Goal: Information Seeking & Learning: Learn about a topic

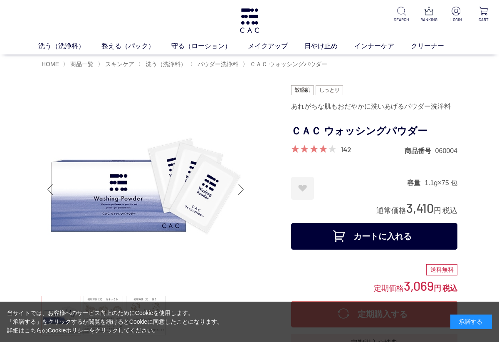
click at [345, 151] on link "142" at bounding box center [345, 149] width 11 height 9
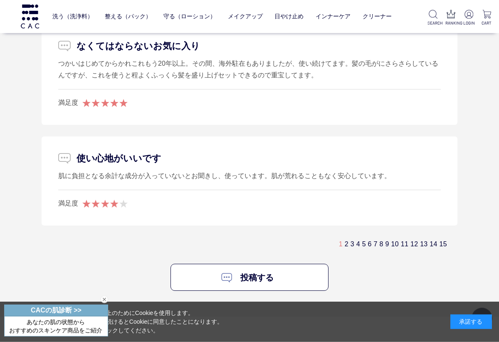
scroll to position [5256, 0]
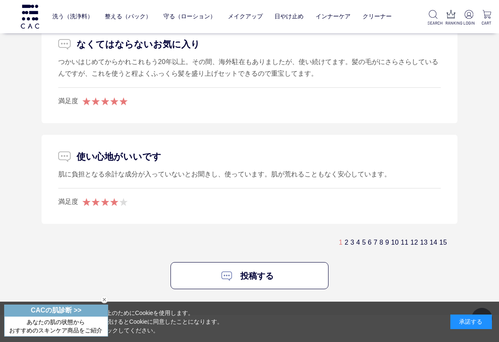
click at [344, 238] on link "2" at bounding box center [346, 241] width 4 height 7
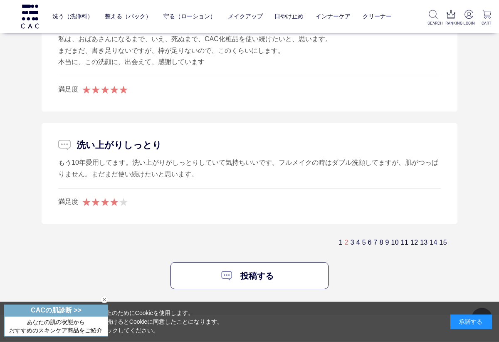
scroll to position [5438, 0]
click at [350, 238] on link "3" at bounding box center [352, 241] width 4 height 7
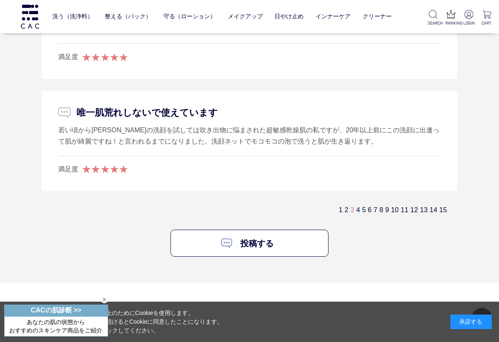
scroll to position [5278, 0]
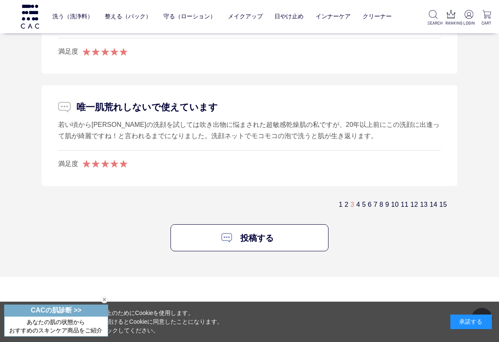
click at [356, 201] on link "4" at bounding box center [358, 204] width 4 height 7
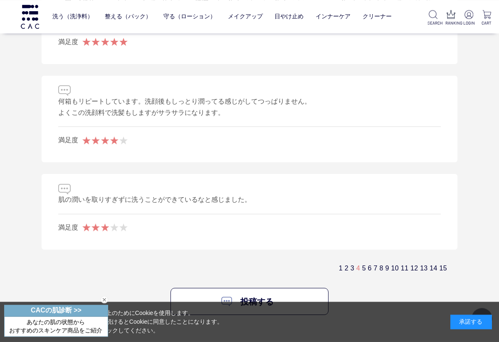
scroll to position [5312, 0]
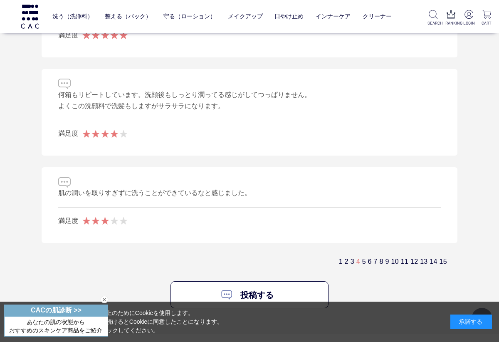
click at [348, 255] on div "1 2 3 4 5 6 7 8 9 10 11 12 13 14 15" at bounding box center [249, 261] width 415 height 14
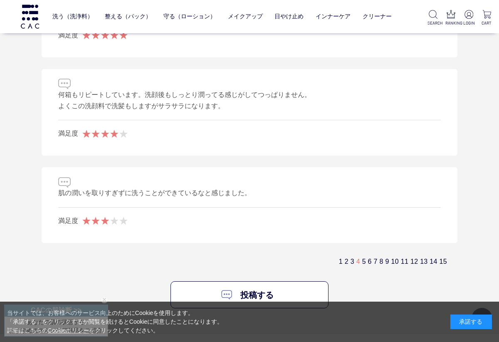
click at [362, 258] on link "5" at bounding box center [364, 261] width 4 height 7
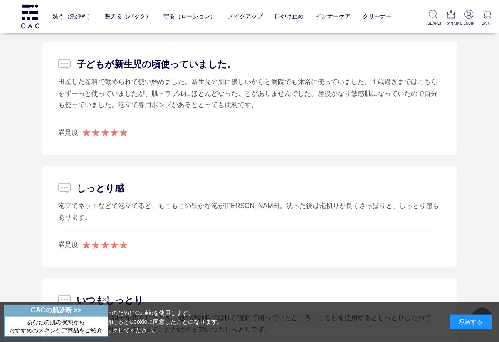
scroll to position [5296, 0]
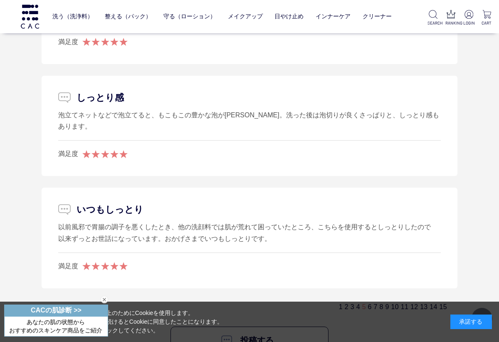
click at [368, 303] on link "6" at bounding box center [370, 306] width 4 height 7
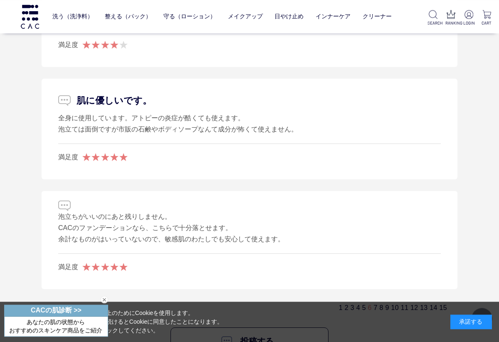
scroll to position [5341, 0]
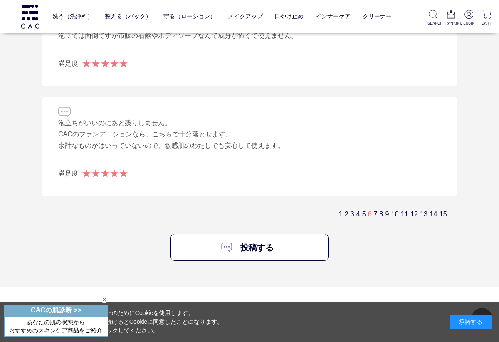
click at [374, 210] on link "7" at bounding box center [376, 213] width 4 height 7
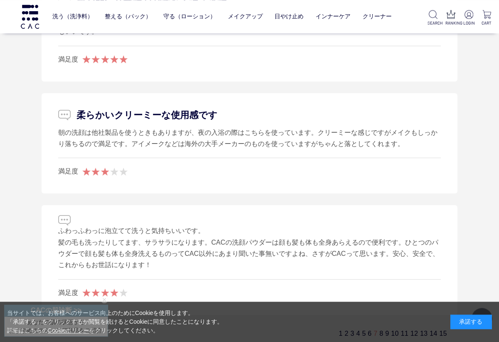
scroll to position [5149, 0]
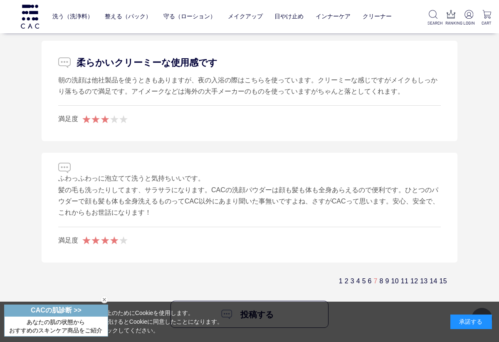
click at [391, 277] on link "10" at bounding box center [394, 280] width 7 height 7
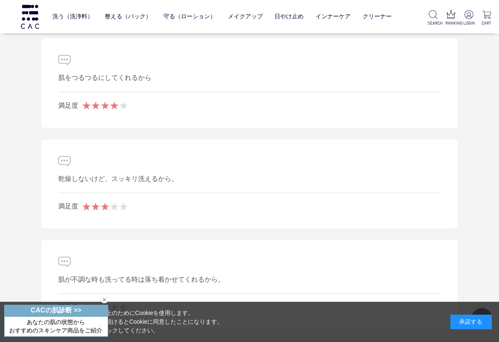
scroll to position [5119, 0]
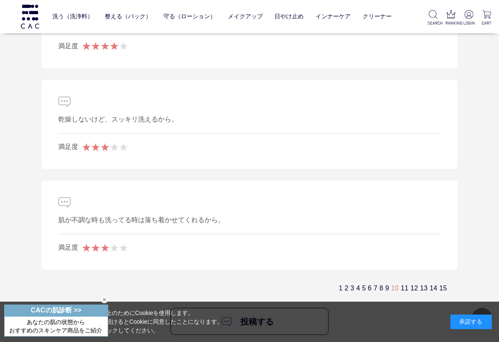
click at [401, 284] on link "11" at bounding box center [404, 287] width 7 height 7
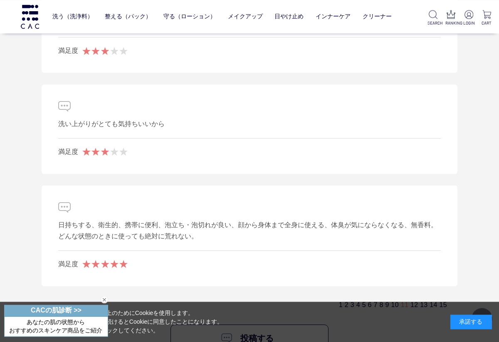
scroll to position [5138, 0]
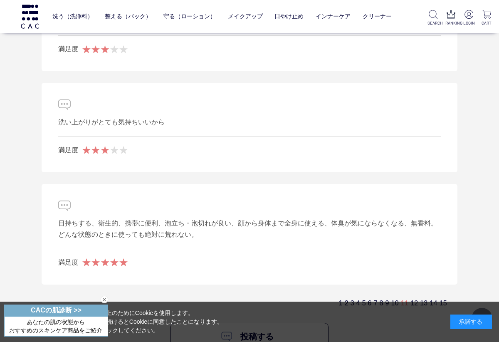
click at [410, 299] on link "12" at bounding box center [413, 302] width 7 height 7
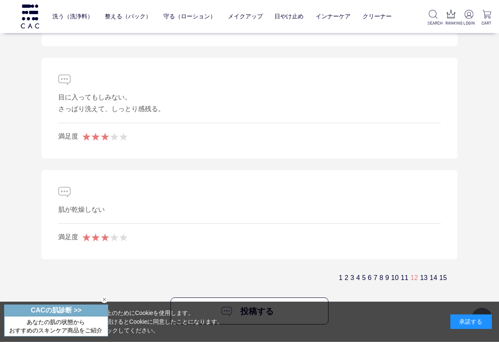
scroll to position [5223, 0]
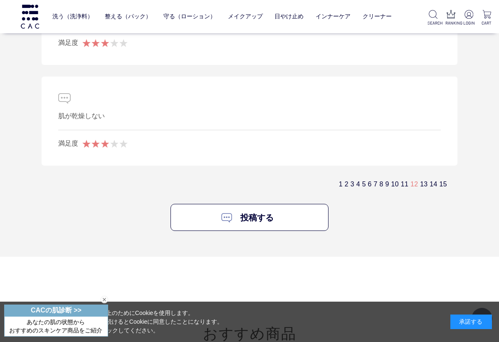
click at [420, 180] on link "13" at bounding box center [423, 183] width 7 height 7
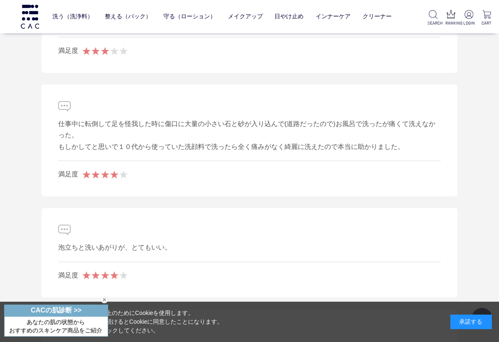
scroll to position [5113, 0]
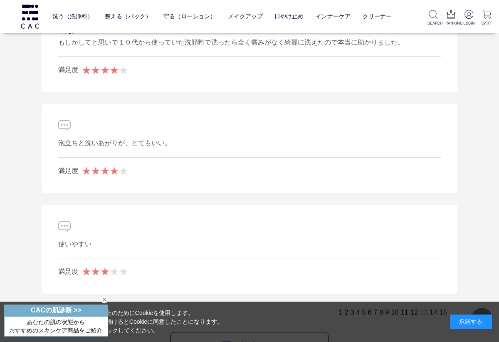
click at [429, 308] on link "14" at bounding box center [432, 311] width 7 height 7
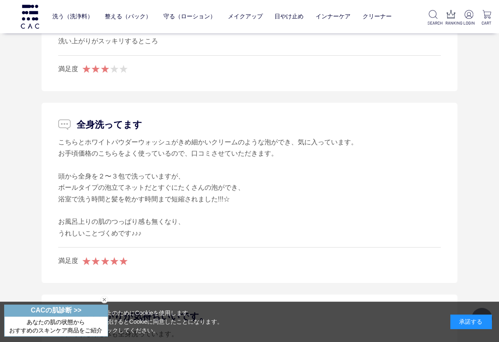
scroll to position [5168, 0]
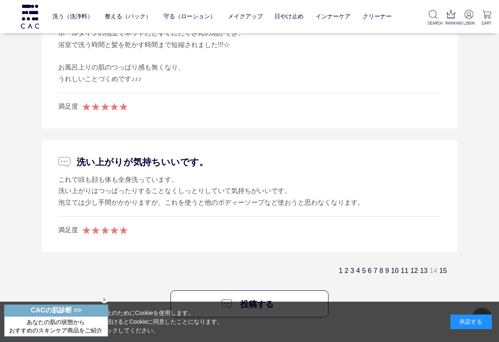
click at [439, 267] on link "15" at bounding box center [442, 270] width 7 height 7
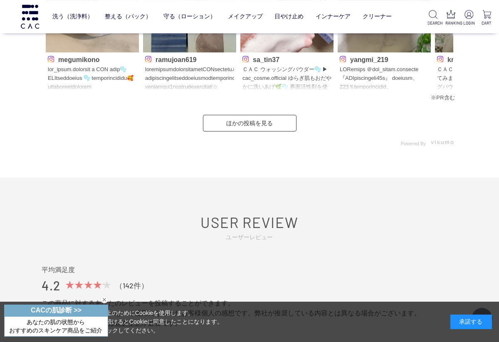
scroll to position [4027, 0]
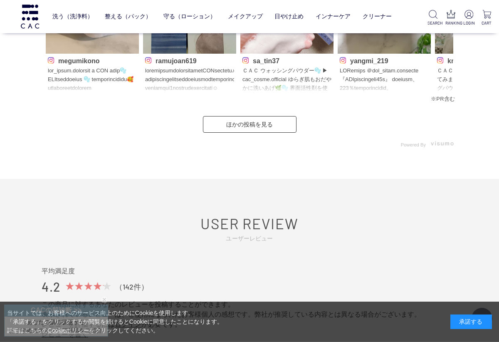
click at [161, 30] on link "液体洗浄料" at bounding box center [159, 33] width 29 height 7
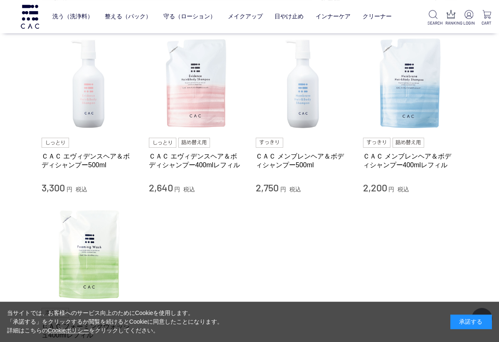
scroll to position [74, 0]
click at [84, 99] on img at bounding box center [89, 84] width 95 height 95
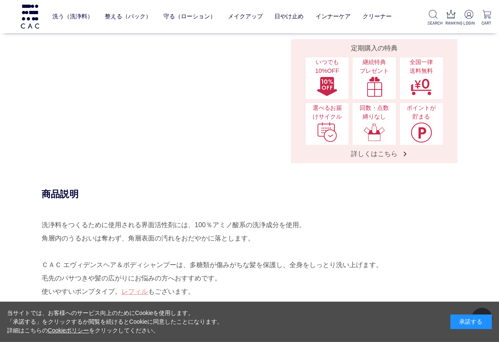
scroll to position [331, 0]
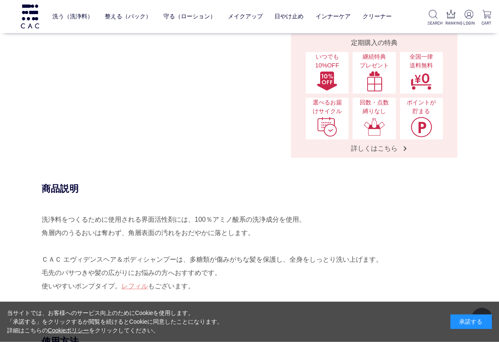
click at [457, 184] on div "商品説明 洗浄料をつくるために使用される界面活性剤には、100％アミノ酸系の洗浄成分を使用。 角層内のうるおいは奪わず、角層表面の汚れをおだやかに落とします。…" at bounding box center [249, 258] width 415 height 152
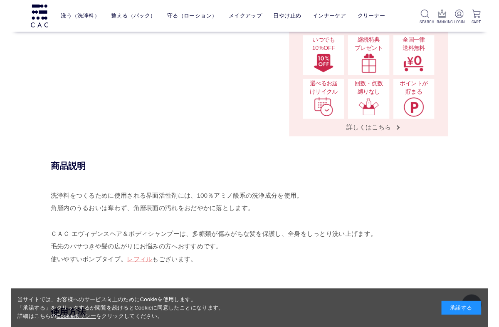
scroll to position [354, 0]
